Goal: Transaction & Acquisition: Purchase product/service

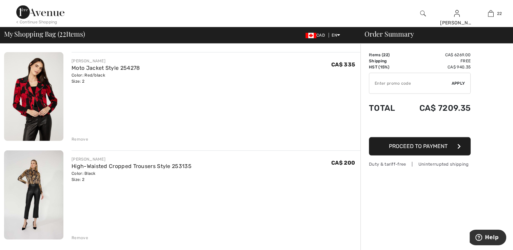
scroll to position [2002, 0]
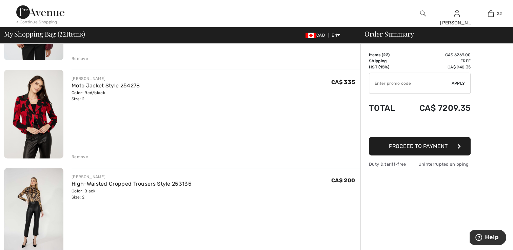
click at [80, 157] on div "Remove" at bounding box center [80, 157] width 17 height 6
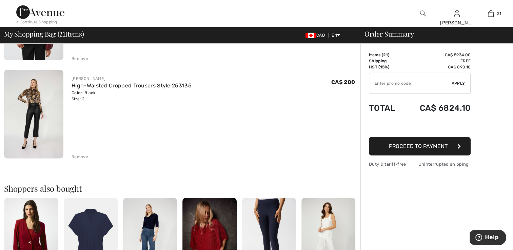
click at [80, 157] on div "Remove" at bounding box center [80, 157] width 17 height 6
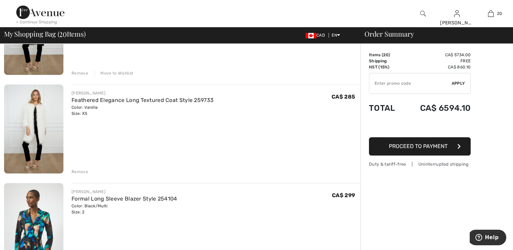
scroll to position [645, 0]
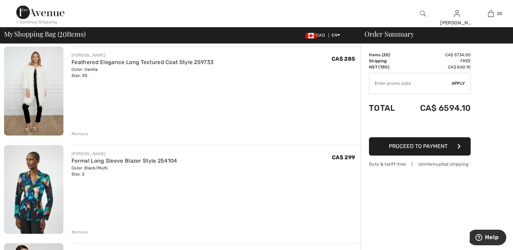
click at [35, 188] on img at bounding box center [33, 189] width 59 height 89
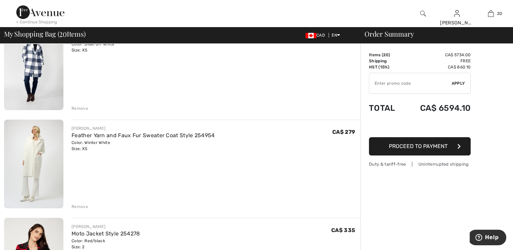
scroll to position [68, 0]
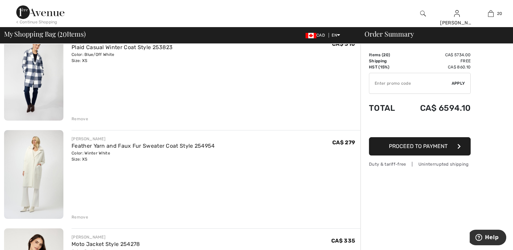
click at [39, 174] on img at bounding box center [33, 174] width 59 height 89
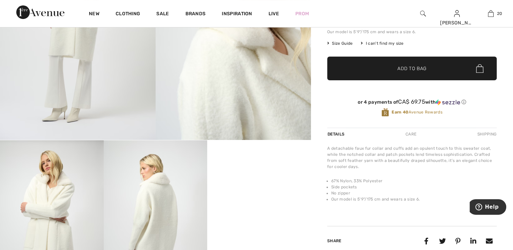
scroll to position [136, 0]
